Goal: Task Accomplishment & Management: Complete application form

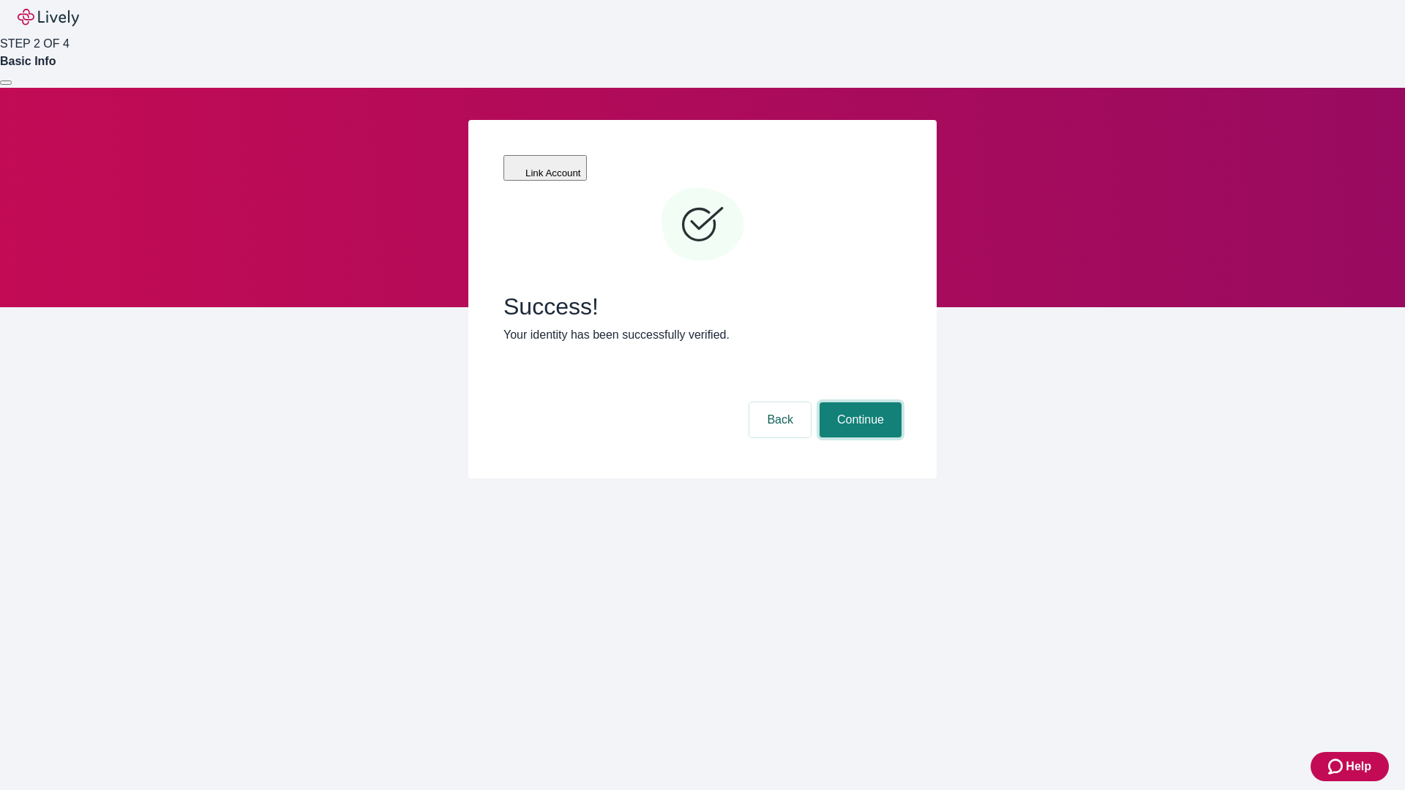
click at [858, 402] on button "Continue" at bounding box center [860, 419] width 82 height 35
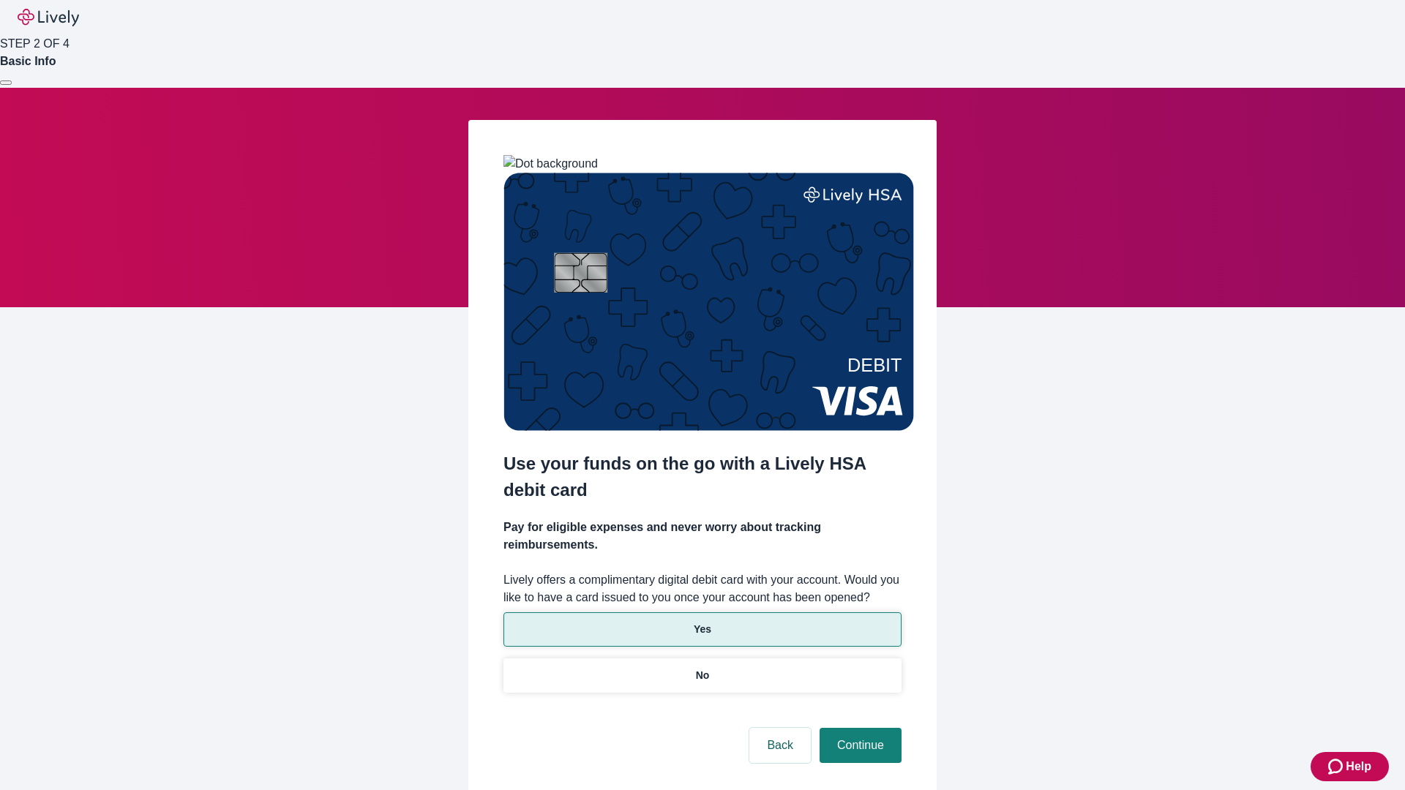
click at [702, 622] on p "Yes" at bounding box center [703, 629] width 18 height 15
click at [858, 728] on button "Continue" at bounding box center [860, 745] width 82 height 35
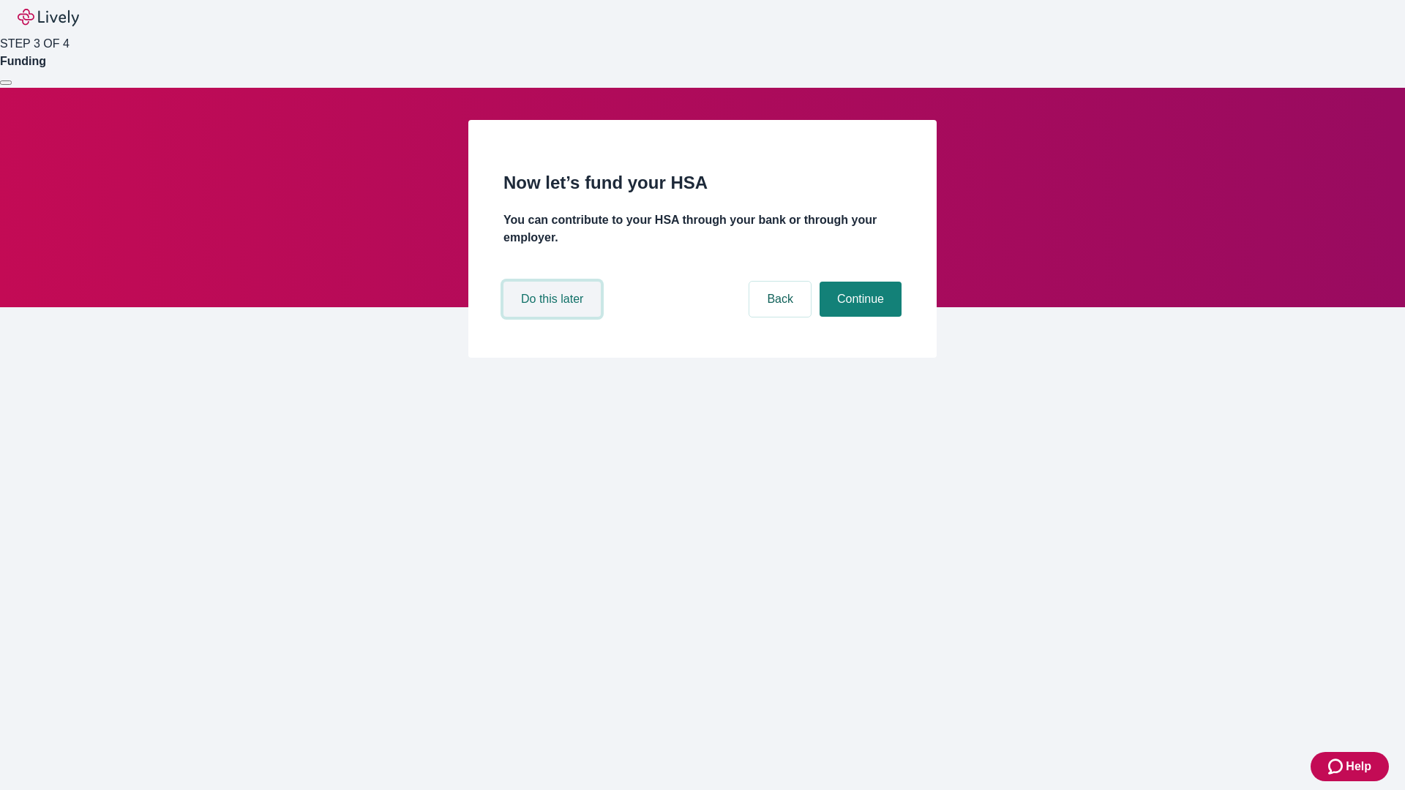
click at [554, 317] on button "Do this later" at bounding box center [551, 299] width 97 height 35
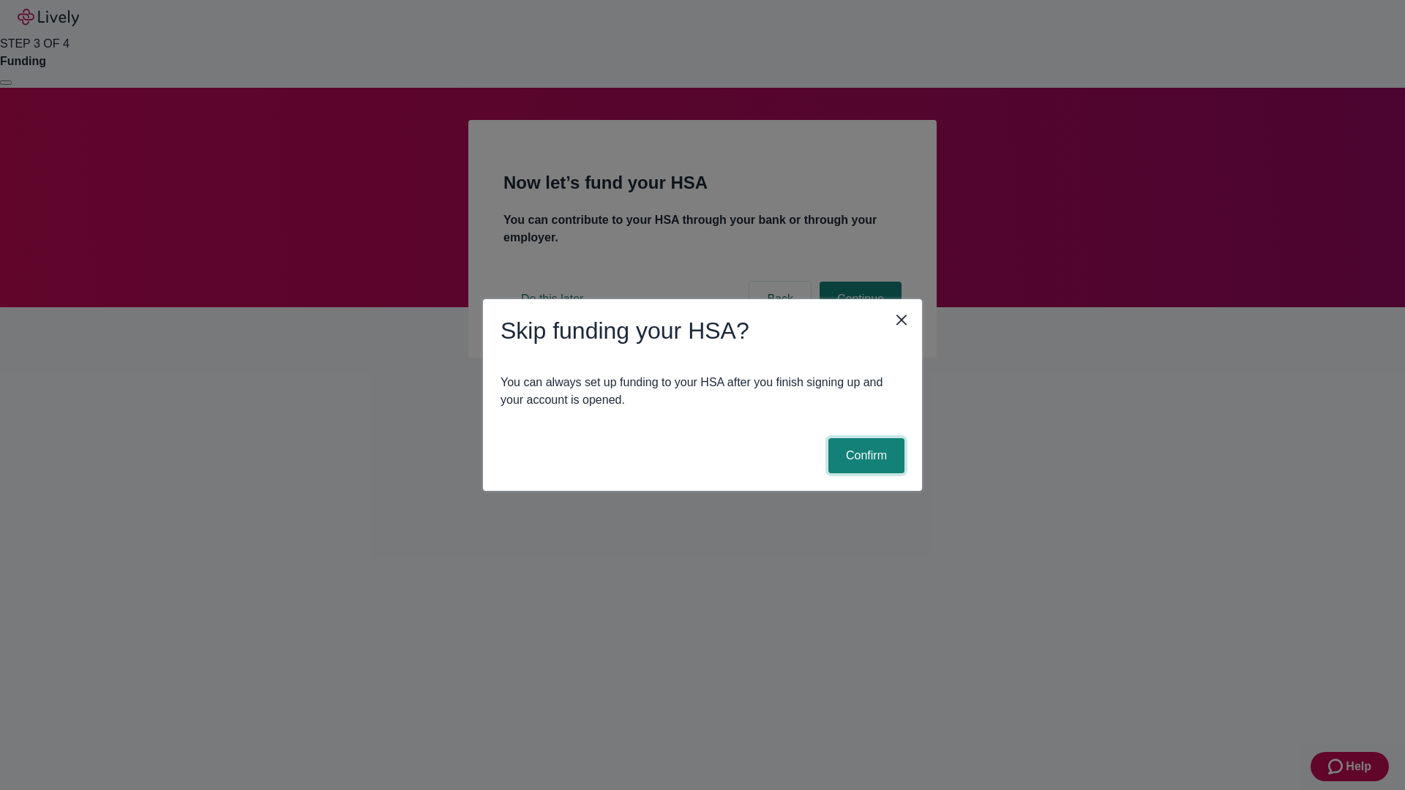
click at [864, 456] on button "Confirm" at bounding box center [866, 455] width 76 height 35
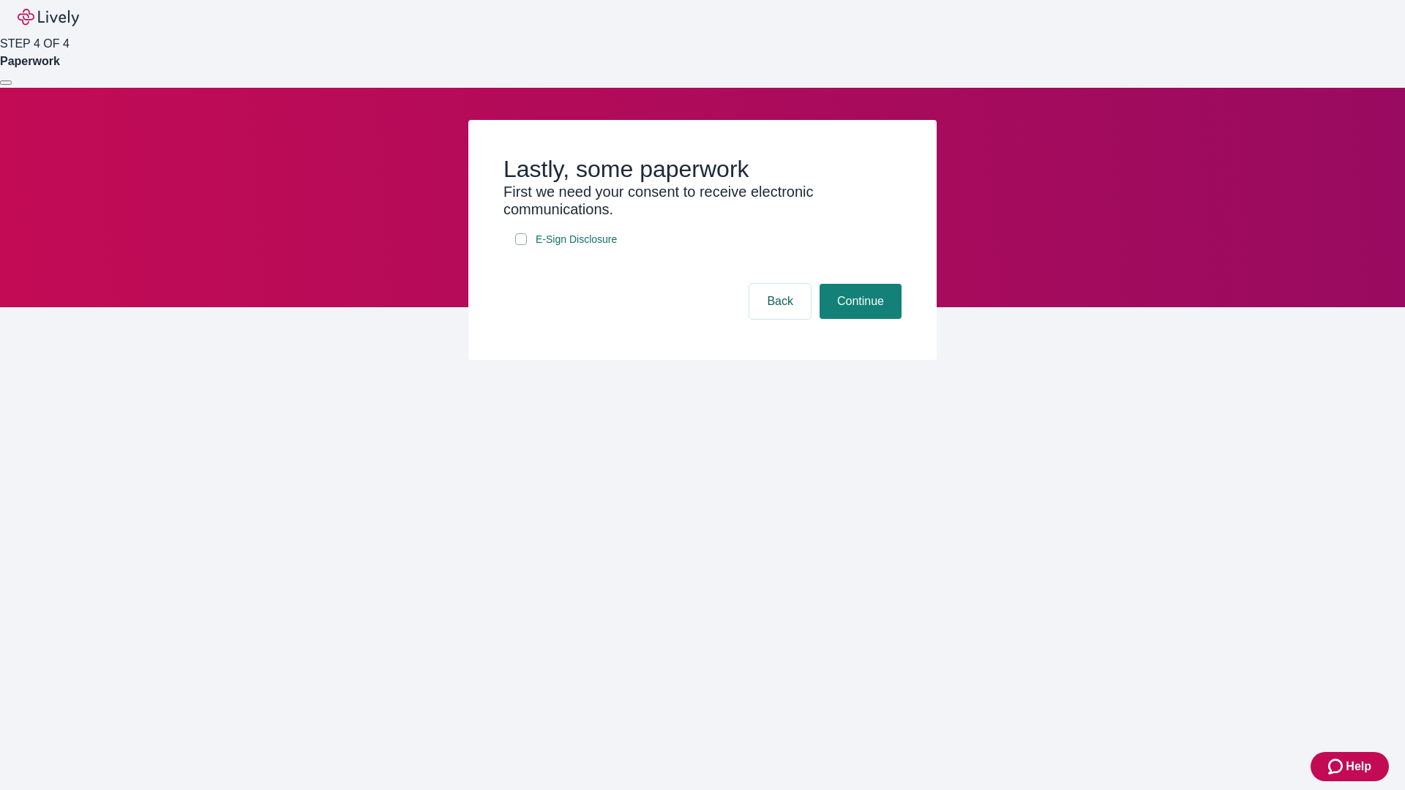
click at [521, 245] on input "E-Sign Disclosure" at bounding box center [521, 239] width 12 height 12
checkbox input "true"
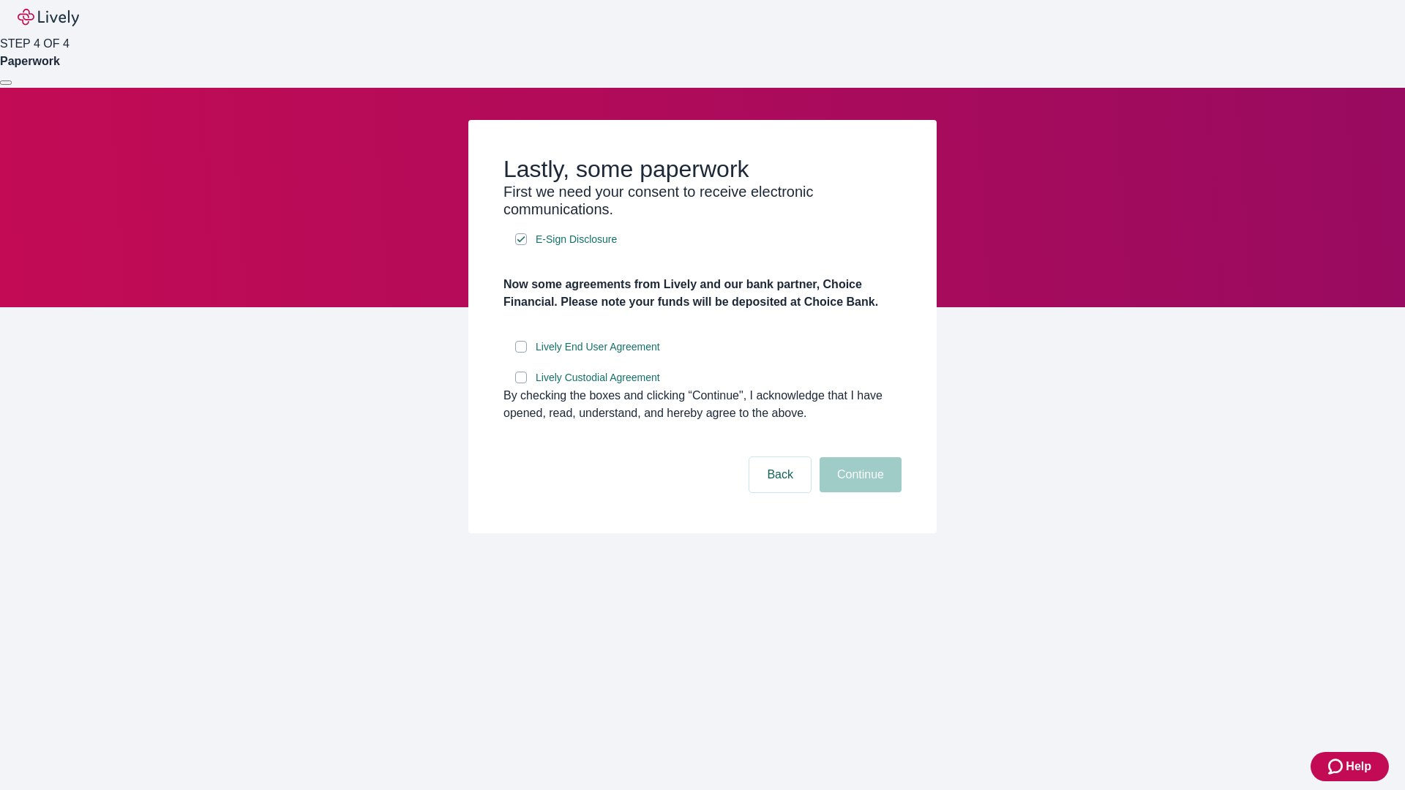
click at [521, 353] on input "Lively End User Agreement" at bounding box center [521, 347] width 12 height 12
checkbox input "true"
click at [521, 383] on input "Lively Custodial Agreement" at bounding box center [521, 378] width 12 height 12
checkbox input "true"
click at [858, 492] on button "Continue" at bounding box center [860, 474] width 82 height 35
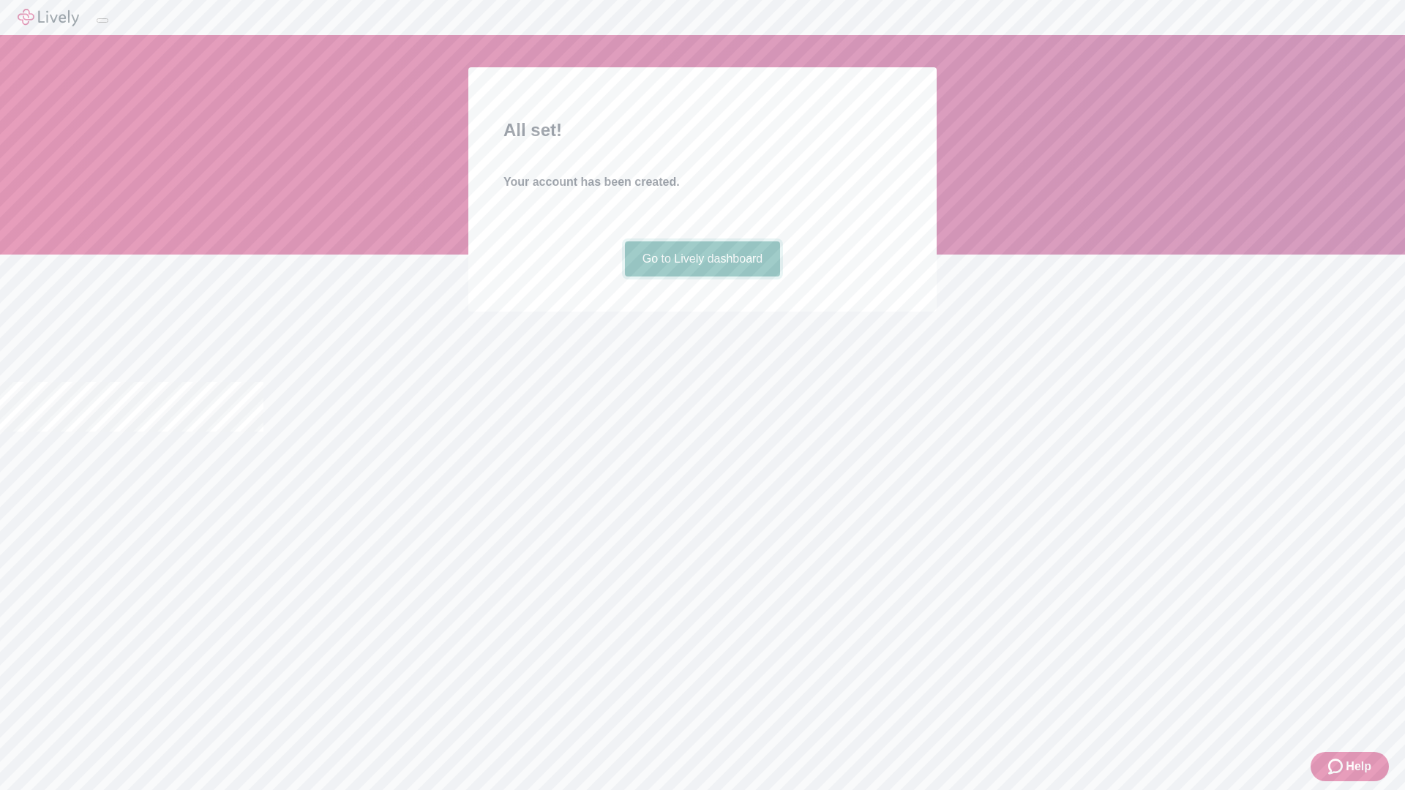
click at [702, 277] on link "Go to Lively dashboard" at bounding box center [703, 258] width 156 height 35
